Goal: Use online tool/utility

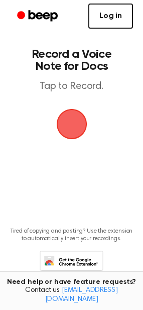
click at [99, 18] on link "Log in" at bounding box center [111, 16] width 45 height 25
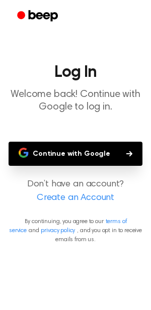
click at [81, 154] on button "Continue with Google" at bounding box center [76, 154] width 134 height 24
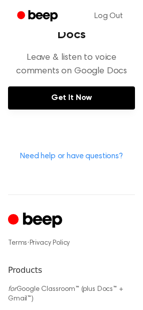
scroll to position [508, 0]
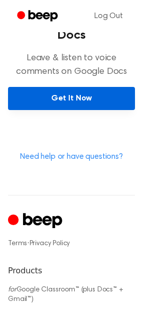
click at [87, 98] on link "Get It Now" at bounding box center [71, 98] width 127 height 23
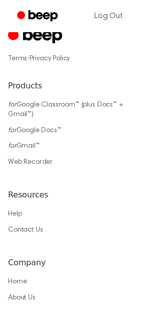
scroll to position [655, 0]
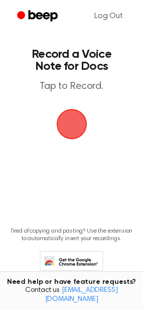
click at [68, 131] on span "button" at bounding box center [71, 124] width 37 height 37
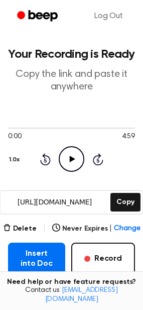
click at [67, 157] on icon "Play Audio" at bounding box center [72, 159] width 26 height 26
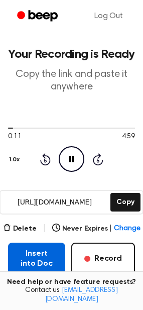
click at [25, 251] on button "Insert into Doc" at bounding box center [36, 259] width 57 height 32
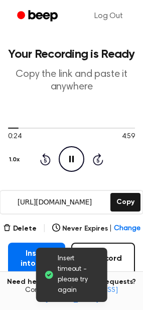
click at [71, 157] on icon "Pause Audio" at bounding box center [72, 159] width 26 height 26
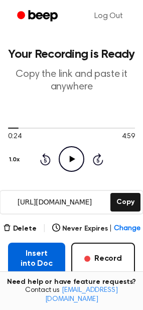
click at [32, 257] on button "Insert into Doc" at bounding box center [36, 259] width 57 height 32
click at [52, 262] on button "Insert into Doc" at bounding box center [36, 259] width 57 height 32
